Goal: Task Accomplishment & Management: Manage account settings

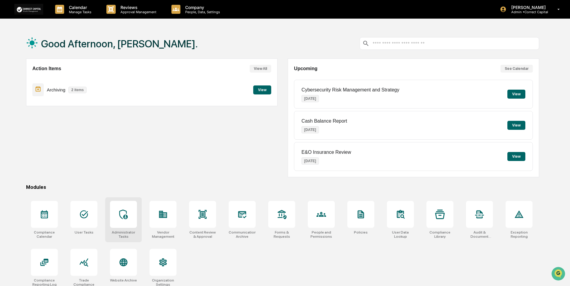
click at [126, 223] on div at bounding box center [123, 214] width 27 height 27
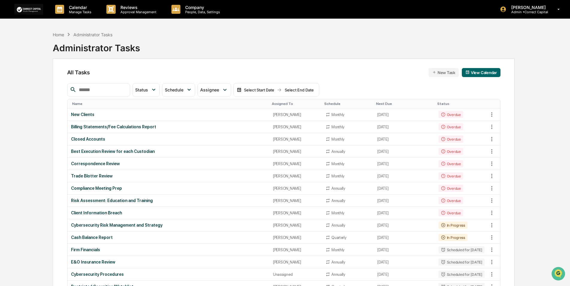
click at [275, 103] on div "Assigned To" at bounding box center [296, 104] width 48 height 4
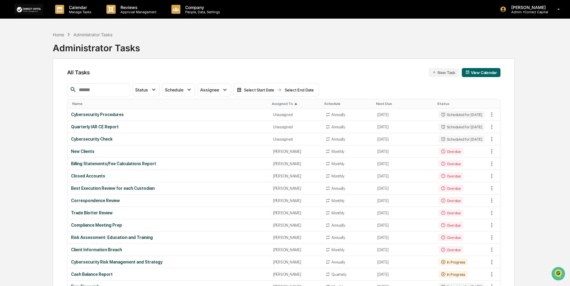
click at [120, 94] on div at bounding box center [98, 89] width 63 height 13
click at [118, 92] on input "text" at bounding box center [101, 90] width 51 height 8
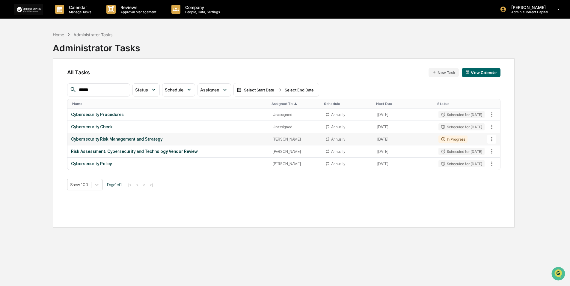
click at [493, 138] on icon at bounding box center [491, 139] width 7 height 7
click at [502, 174] on li "Delete Task" at bounding box center [514, 171] width 48 height 11
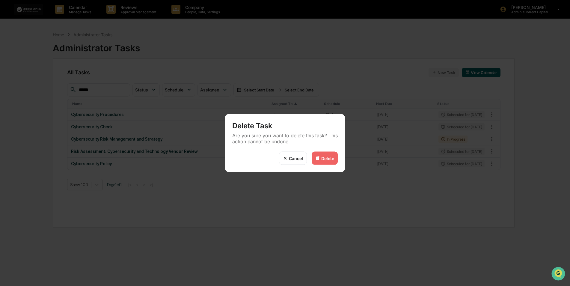
click at [327, 159] on div "Delete" at bounding box center [327, 157] width 13 height 5
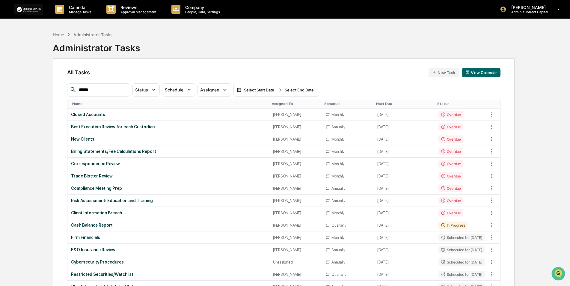
click at [98, 91] on input "*****" at bounding box center [101, 90] width 51 height 8
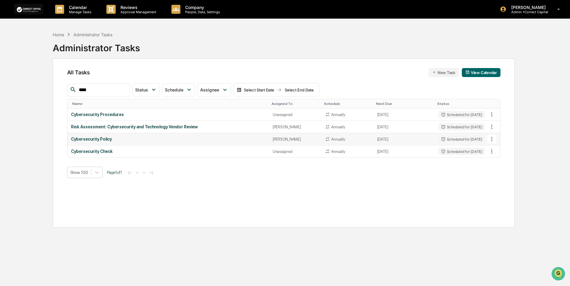
click at [493, 138] on icon at bounding box center [491, 139] width 7 height 7
click at [498, 174] on img at bounding box center [497, 172] width 5 height 5
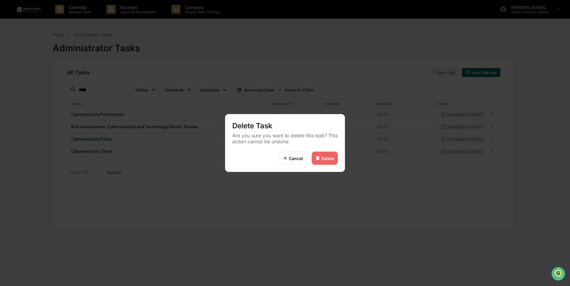
click at [326, 153] on div "Delete" at bounding box center [325, 158] width 26 height 13
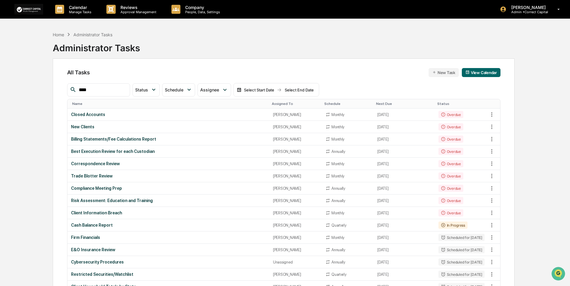
click at [272, 104] on div "Assigned To" at bounding box center [296, 104] width 48 height 4
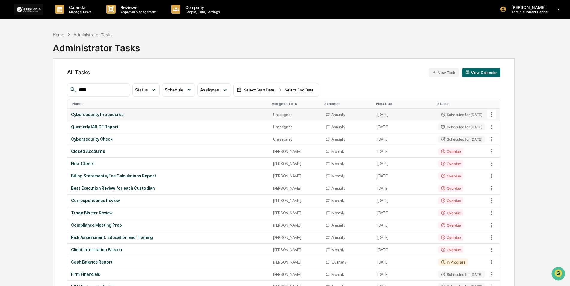
click at [131, 112] on div "Cybersecurity Procedures" at bounding box center [168, 114] width 195 height 5
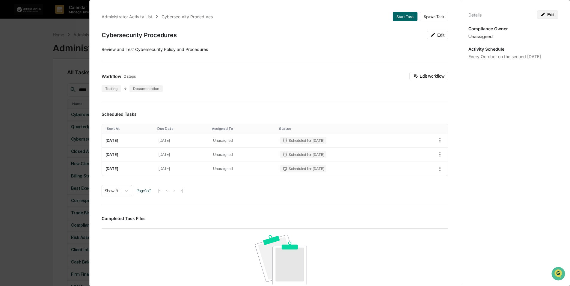
click at [546, 14] on button "Edit" at bounding box center [548, 14] width 22 height 8
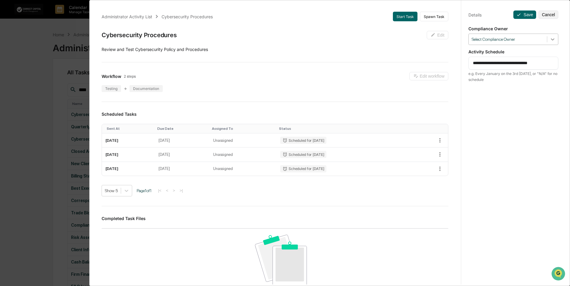
click at [551, 40] on icon at bounding box center [552, 39] width 6 height 6
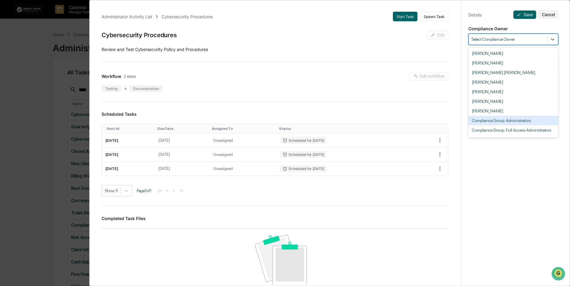
scroll to position [18, 0]
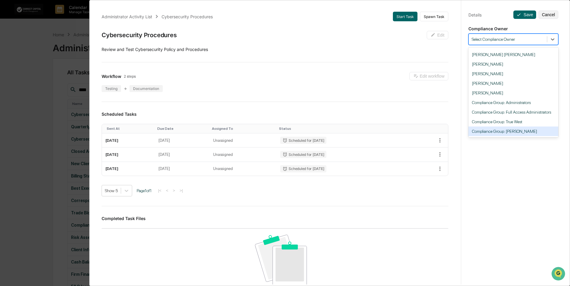
click at [522, 134] on div "Compliance Group: [PERSON_NAME]" at bounding box center [513, 131] width 90 height 10
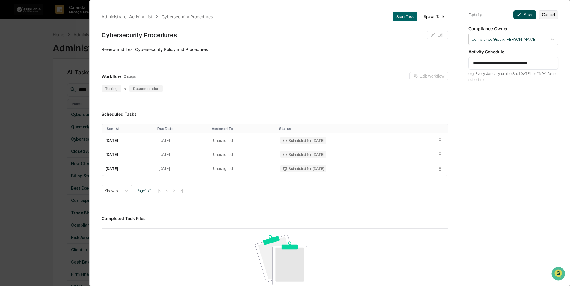
click at [520, 13] on button "Save" at bounding box center [524, 14] width 23 height 8
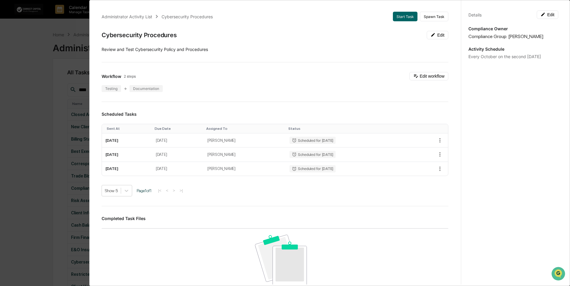
click at [37, 70] on div "Administrator Activity List Cybersecurity Procedures Start Task Spawn Task Cybe…" at bounding box center [285, 143] width 570 height 286
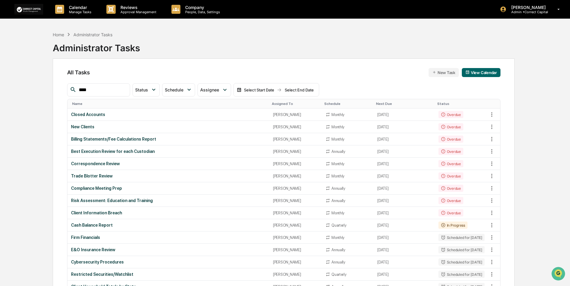
click at [99, 87] on input "****" at bounding box center [101, 90] width 51 height 8
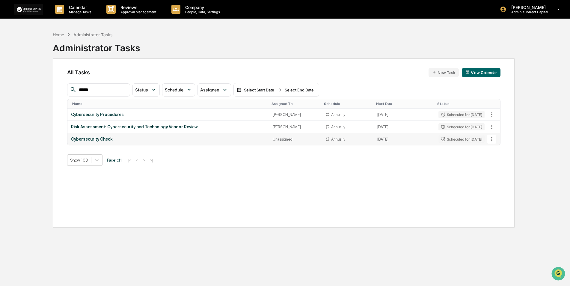
type input "*****"
click at [100, 141] on div "Cybersecurity Check" at bounding box center [168, 139] width 194 height 5
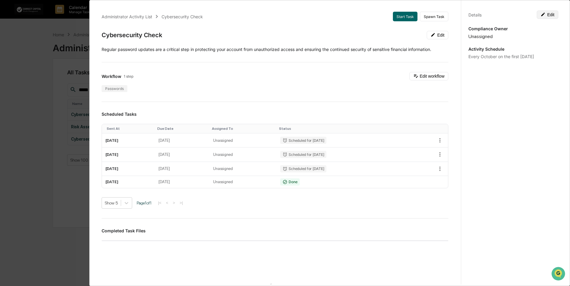
click at [545, 13] on button "Edit" at bounding box center [548, 14] width 22 height 8
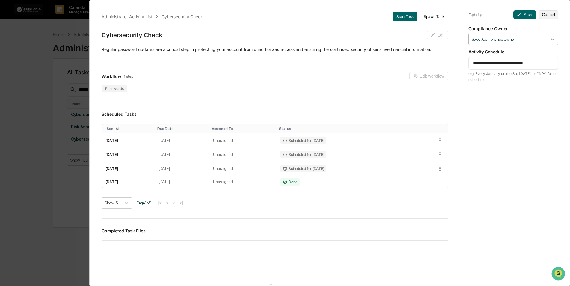
click at [549, 40] on icon at bounding box center [552, 39] width 6 height 6
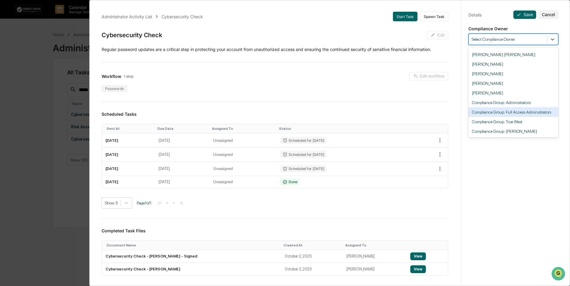
click at [524, 111] on div "Compliance Group: Full Access Administrators" at bounding box center [513, 112] width 90 height 10
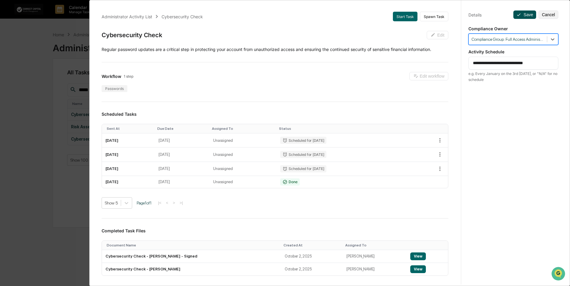
click at [518, 16] on icon at bounding box center [518, 14] width 5 height 5
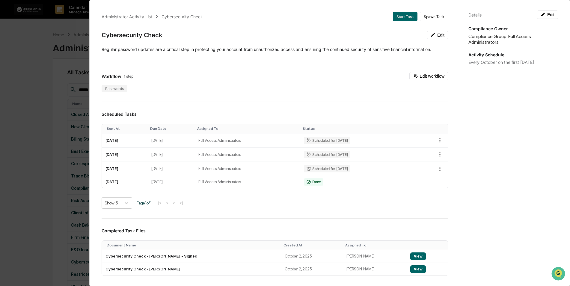
click at [26, 107] on div "Administrator Activity List Cybersecurity Check Start Task Spawn Task Cybersecu…" at bounding box center [285, 143] width 570 height 286
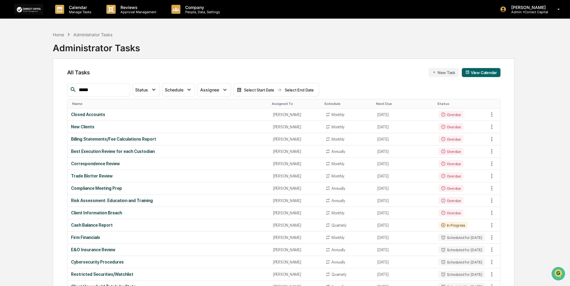
click at [272, 102] on div "Assigned To" at bounding box center [296, 104] width 48 height 4
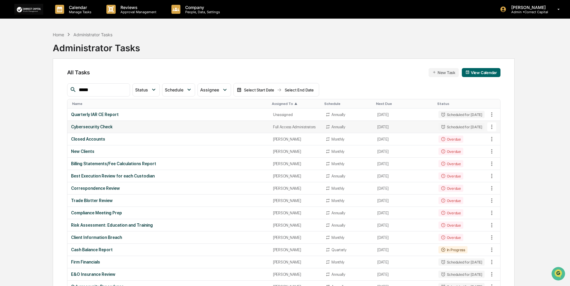
click at [256, 127] on div "Cybersecurity Check" at bounding box center [168, 126] width 195 height 5
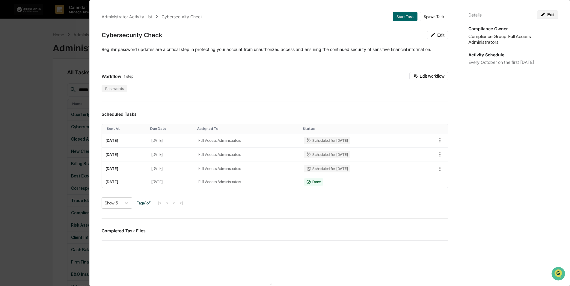
click at [552, 15] on button "Edit" at bounding box center [548, 14] width 22 height 8
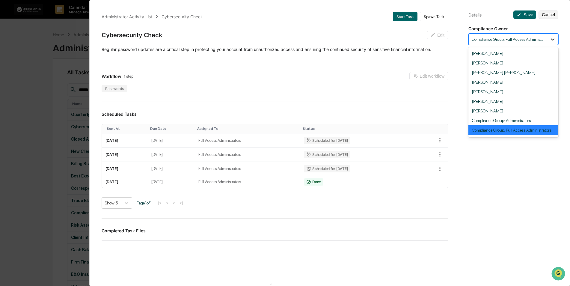
click at [551, 39] on icon at bounding box center [553, 39] width 4 height 2
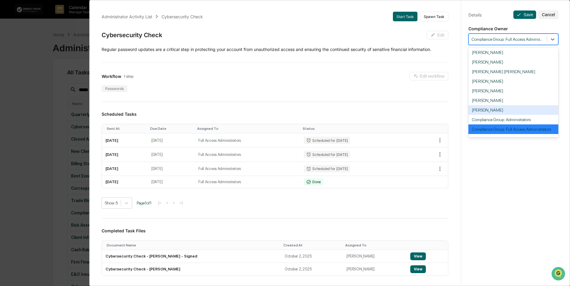
click at [497, 107] on div "[PERSON_NAME]" at bounding box center [513, 110] width 90 height 10
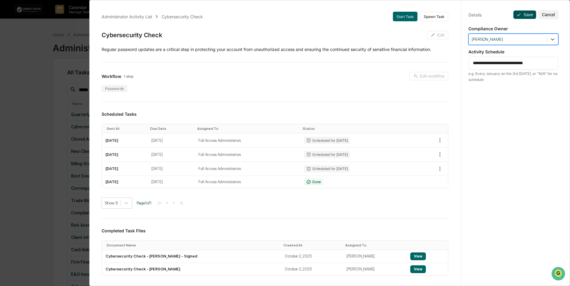
click at [522, 14] on button "Save" at bounding box center [524, 14] width 23 height 8
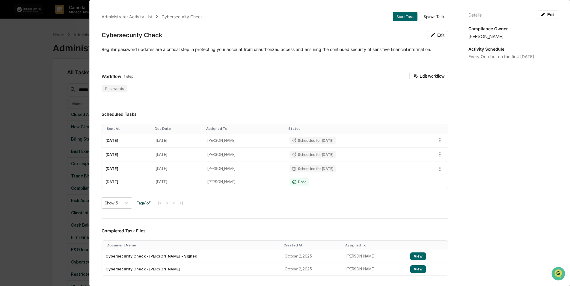
click at [24, 93] on div "Administrator Activity List Cybersecurity Check Start Task Spawn Task Cybersecu…" at bounding box center [285, 143] width 570 height 286
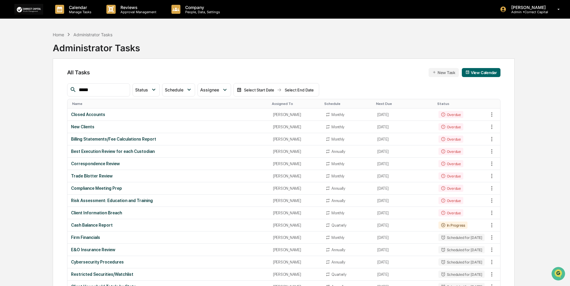
click at [282, 103] on div "Assigned To" at bounding box center [296, 104] width 48 height 4
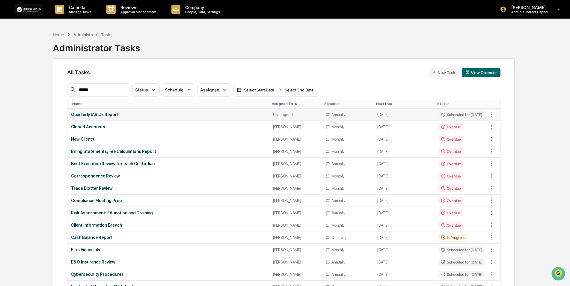
click at [274, 114] on div "Unassigned" at bounding box center [295, 114] width 45 height 4
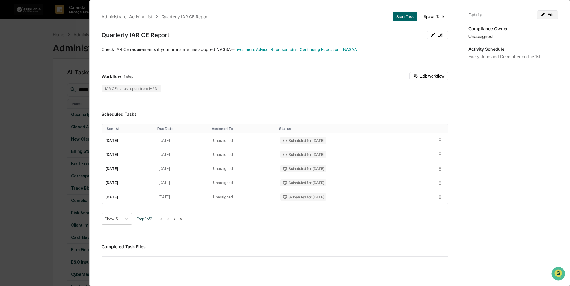
click at [546, 13] on button "Edit" at bounding box center [548, 14] width 22 height 8
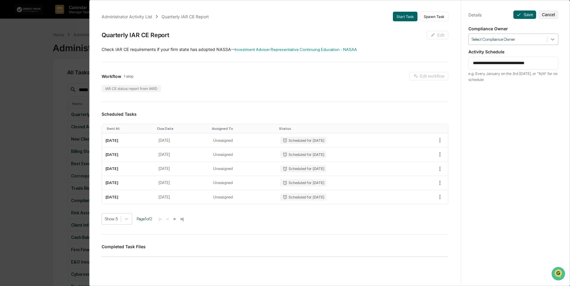
click at [549, 42] on icon at bounding box center [552, 39] width 6 height 6
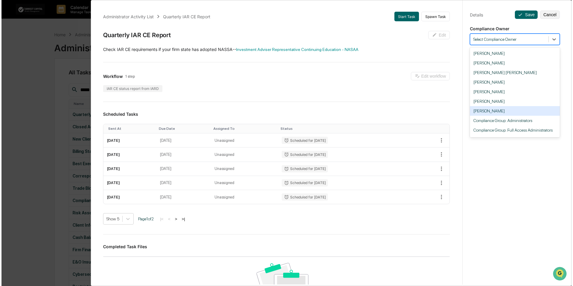
scroll to position [18, 0]
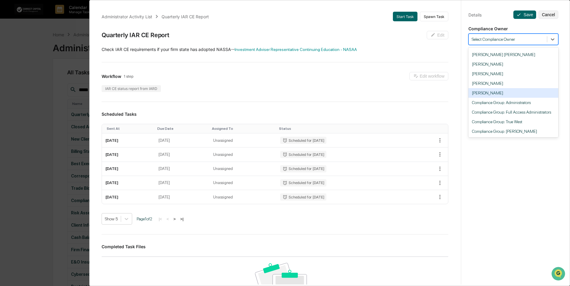
click at [490, 96] on div "[PERSON_NAME]" at bounding box center [513, 93] width 90 height 10
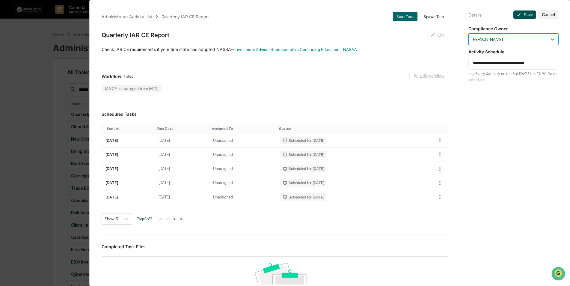
click at [520, 12] on button "Save" at bounding box center [524, 14] width 23 height 8
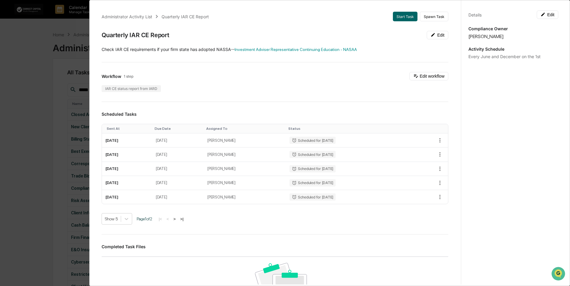
click at [31, 78] on div "Administrator Activity List Quarterly IAR CE Report Start Task Spawn Task Quart…" at bounding box center [285, 143] width 570 height 286
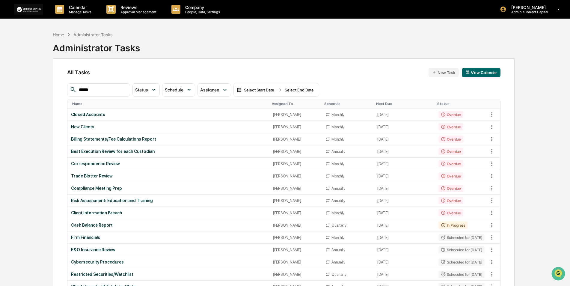
click at [273, 105] on div "Assigned To" at bounding box center [296, 104] width 48 height 4
click at [527, 14] on div "[PERSON_NAME] Admin • Correct Capital" at bounding box center [532, 9] width 76 height 19
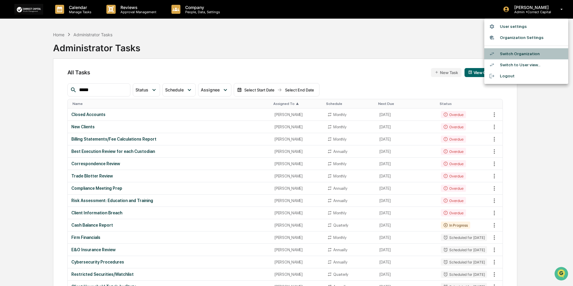
click at [526, 55] on li "Switch Organization" at bounding box center [526, 53] width 84 height 11
